Goal: Task Accomplishment & Management: Use online tool/utility

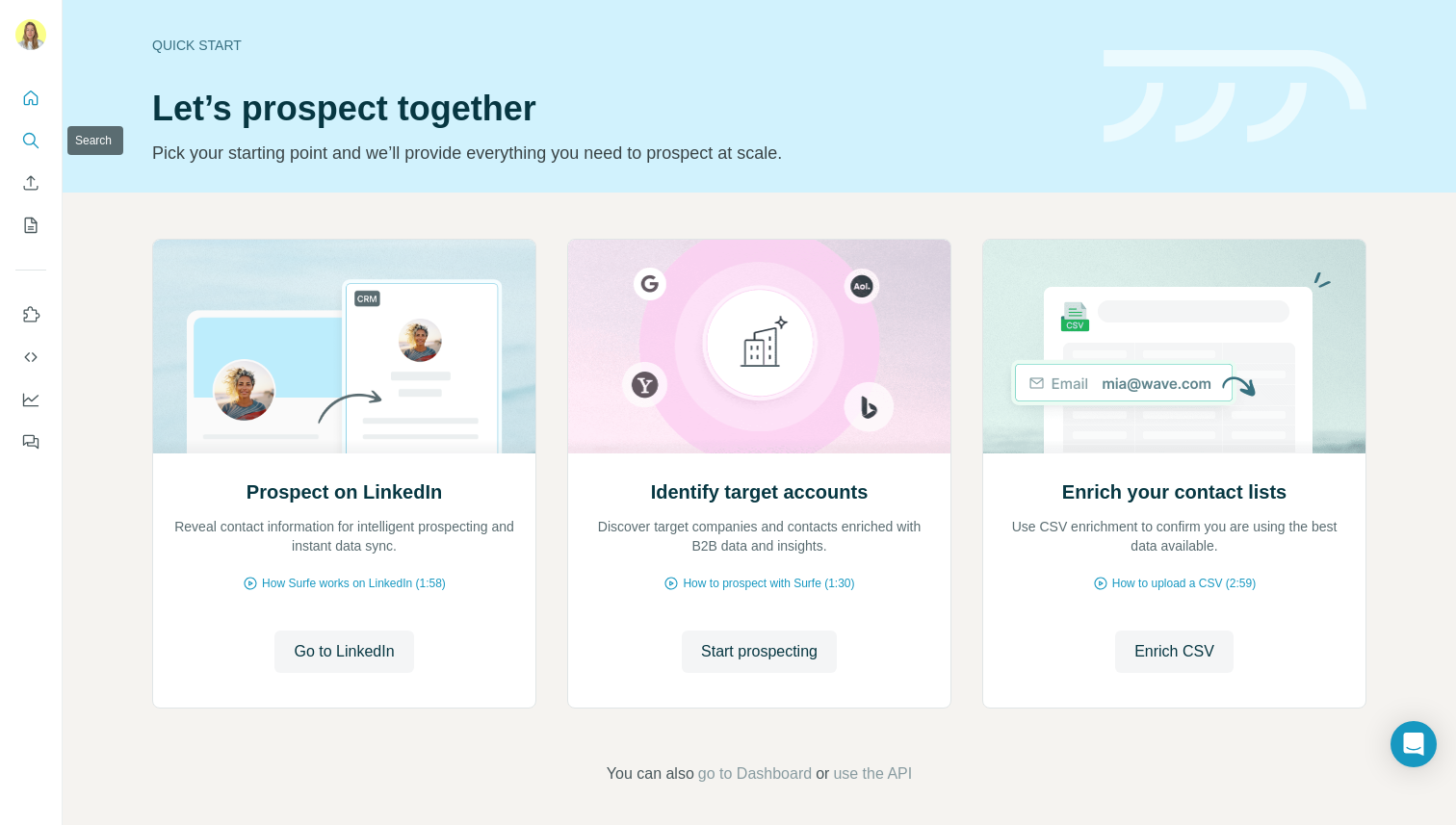
click at [27, 139] on icon "Search" at bounding box center [31, 141] width 19 height 19
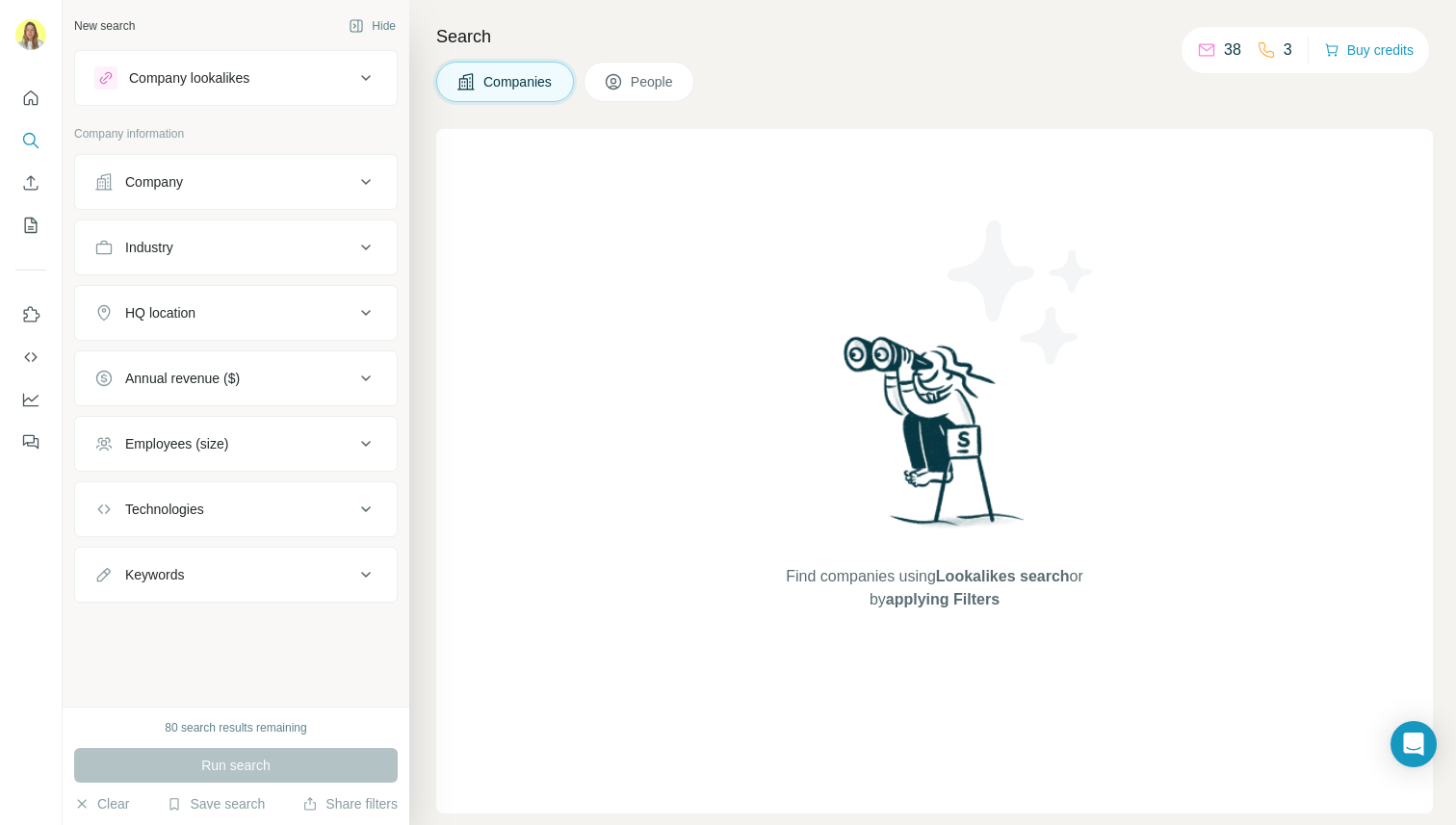
click at [187, 168] on button "Company" at bounding box center [236, 182] width 322 height 47
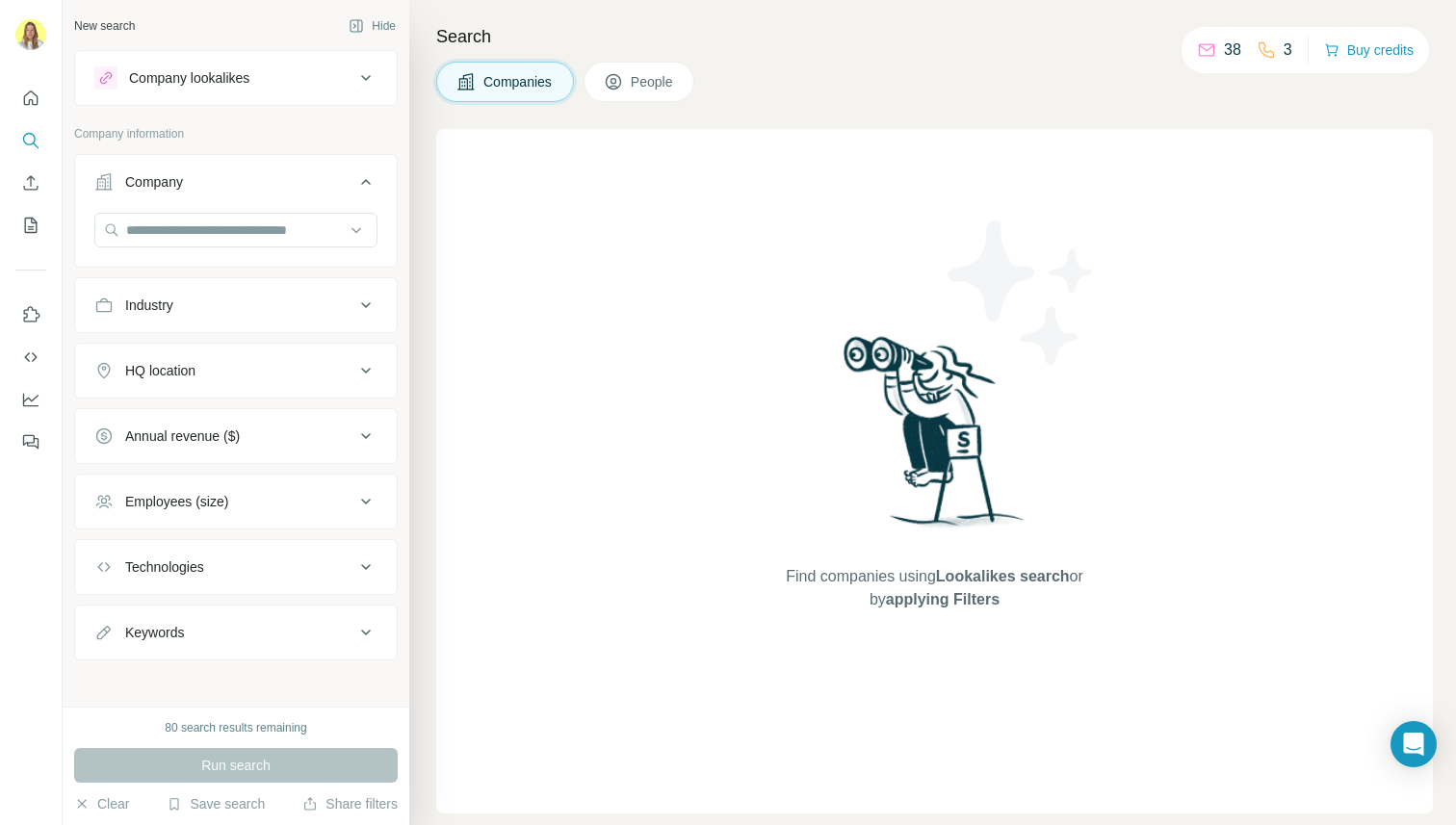
click at [639, 64] on button "People" at bounding box center [639, 82] width 112 height 41
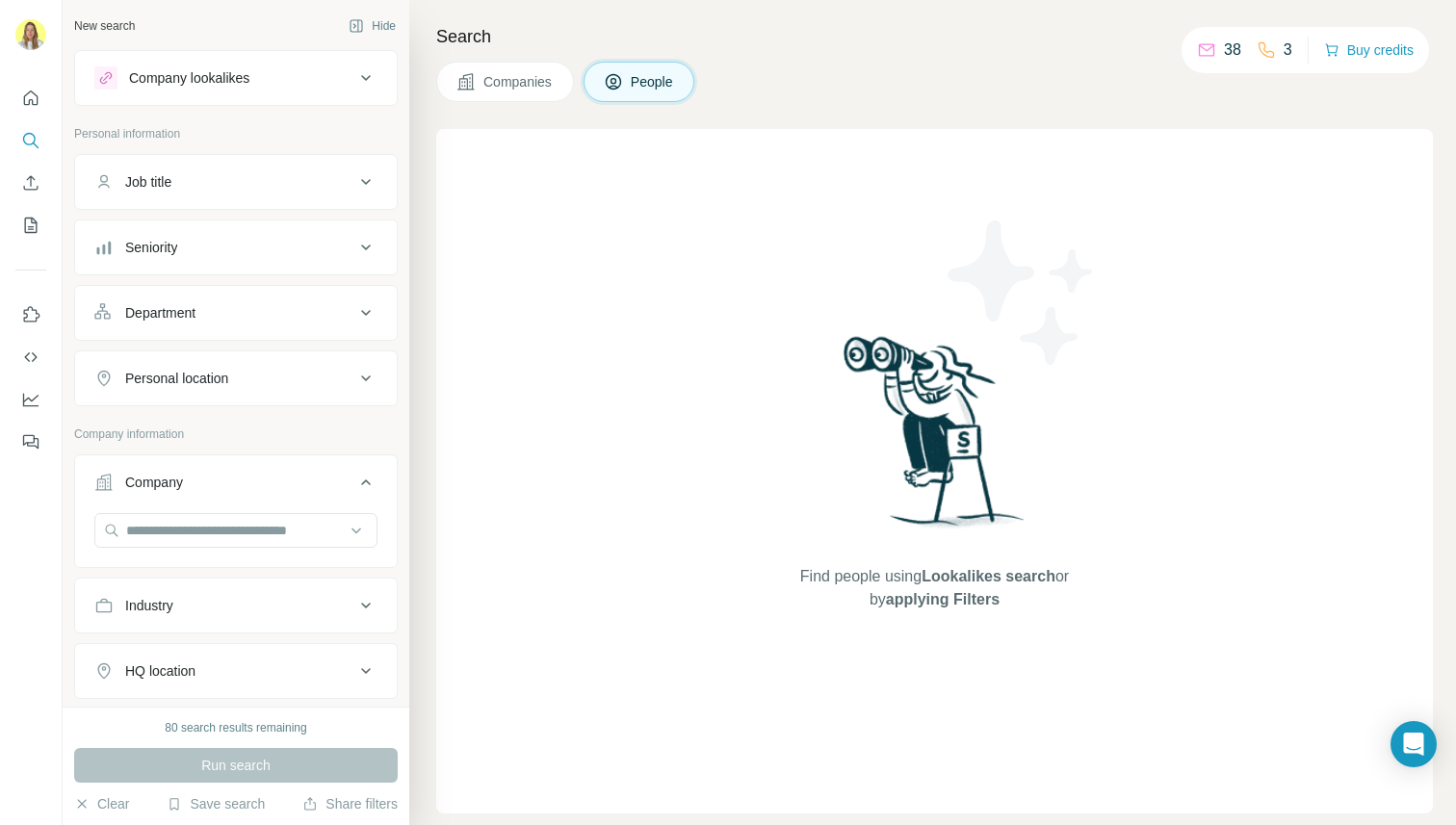
click at [252, 153] on div "Personal information" at bounding box center [236, 140] width 324 height 29
click at [238, 194] on button "Job title" at bounding box center [236, 182] width 322 height 47
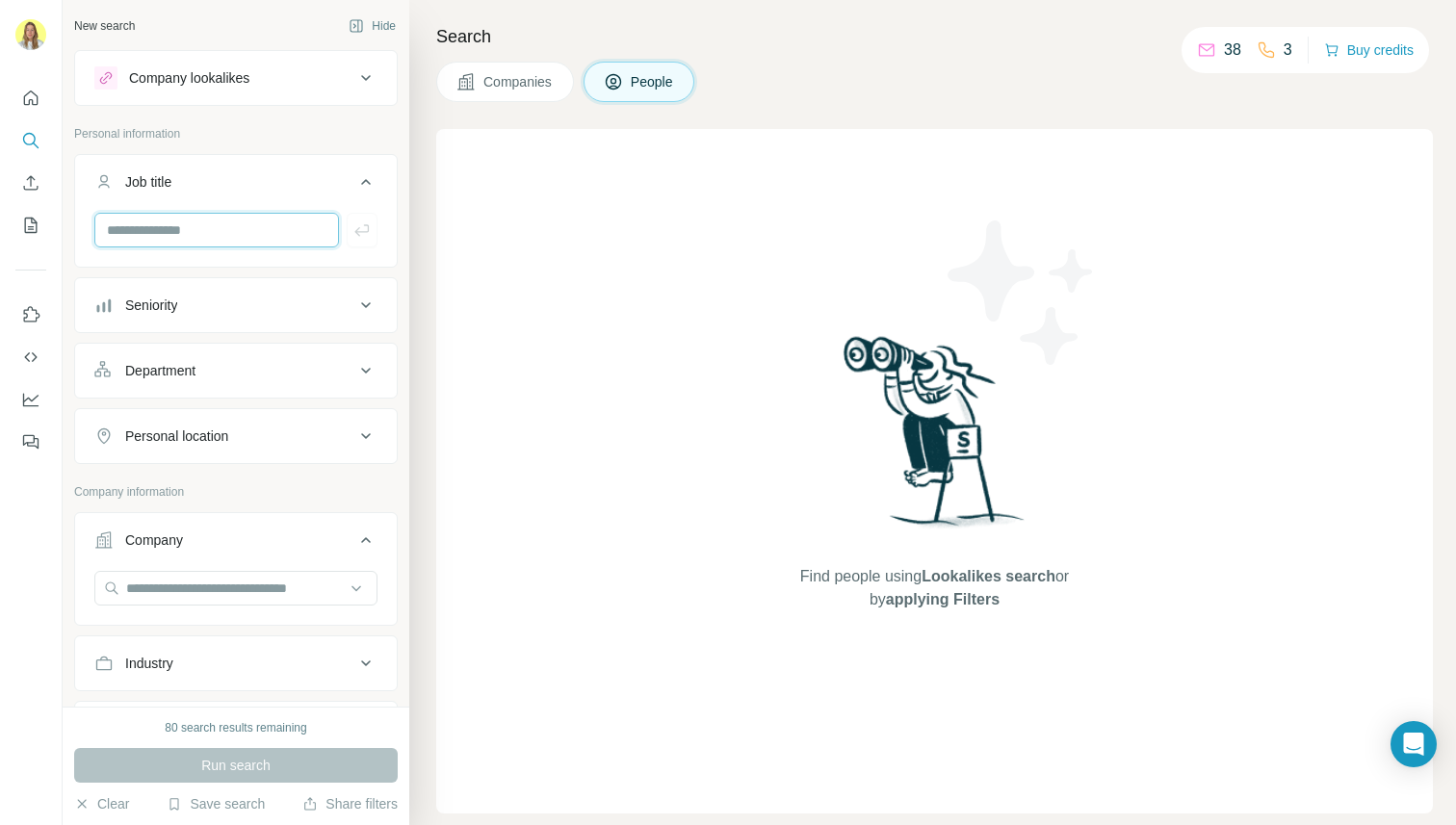
click at [197, 226] on input "text" at bounding box center [216, 231] width 244 height 35
type input "**********"
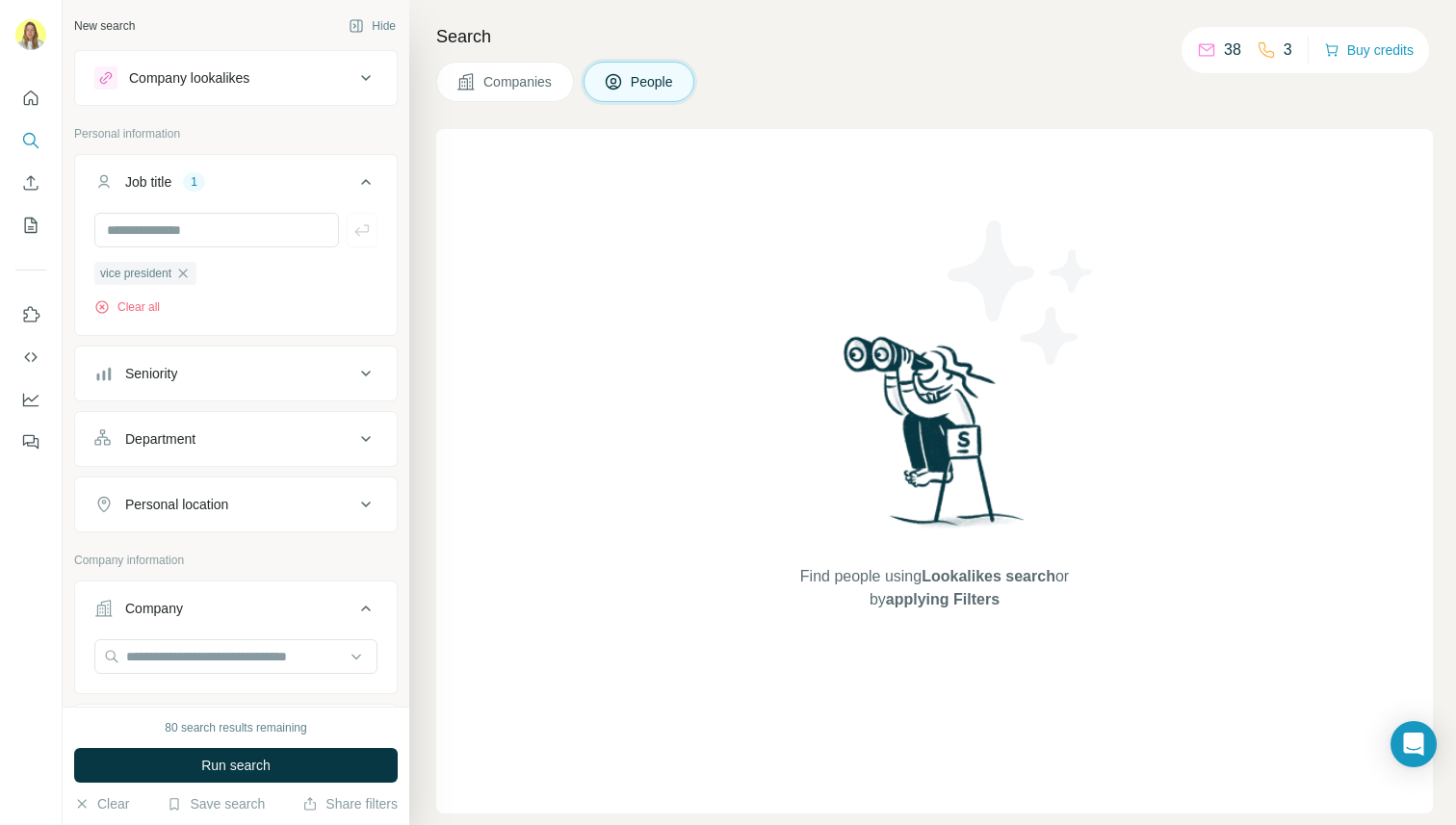
click at [134, 375] on div "Seniority" at bounding box center [151, 374] width 52 height 19
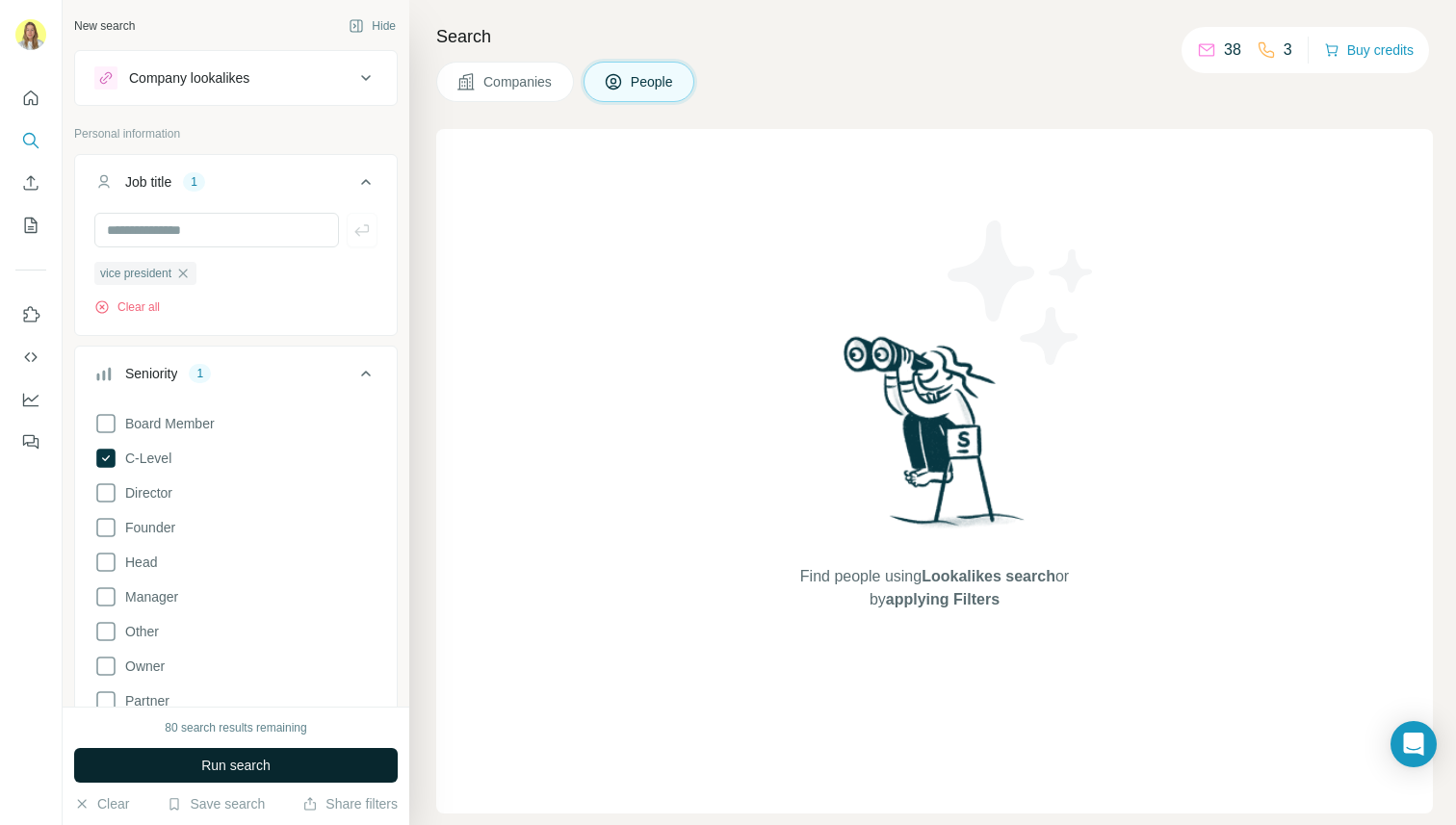
click at [201, 755] on span "Run search" at bounding box center [236, 766] width 69 height 19
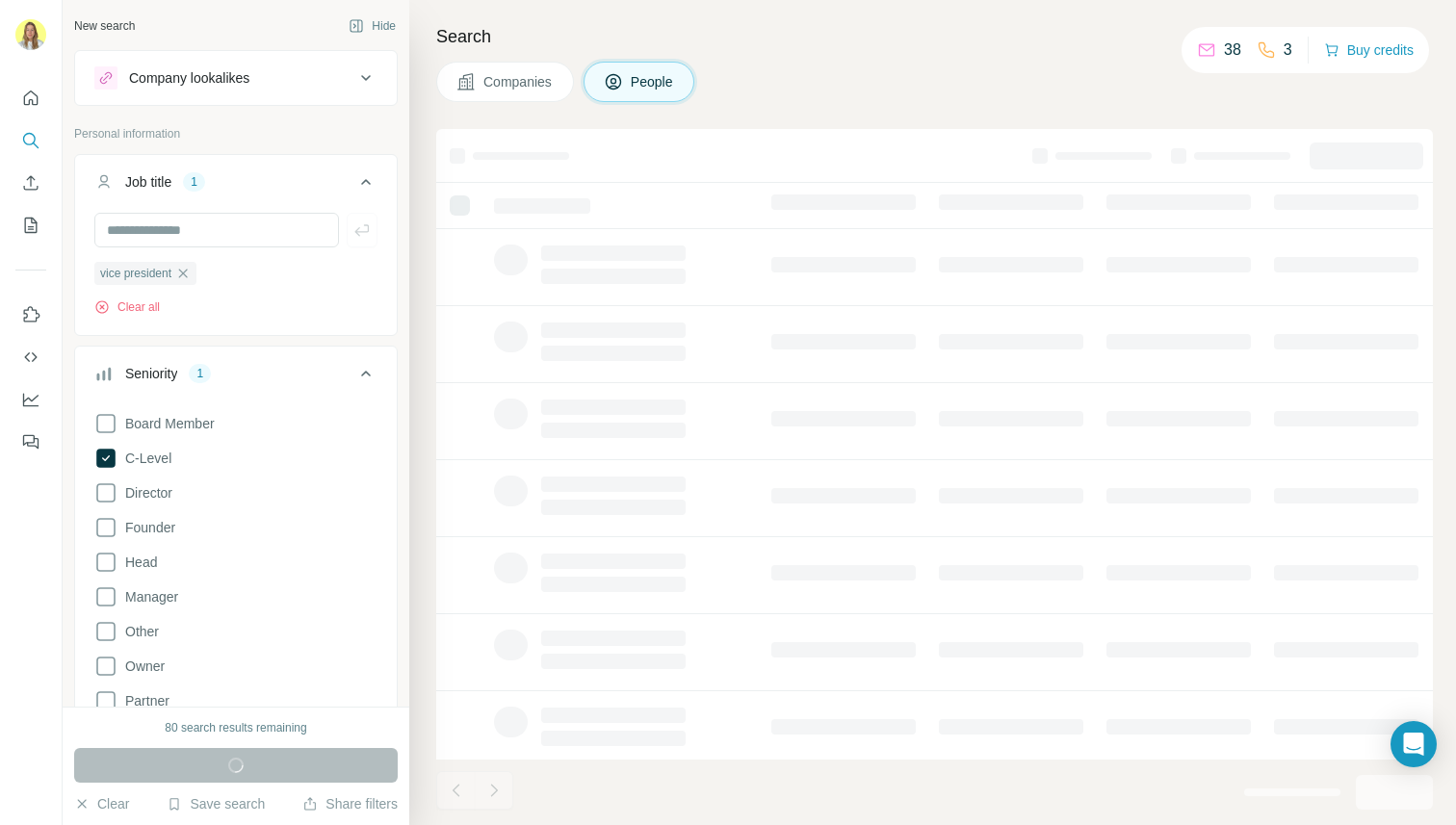
click at [354, 379] on icon at bounding box center [366, 374] width 23 height 23
